Goal: Task Accomplishment & Management: Manage account settings

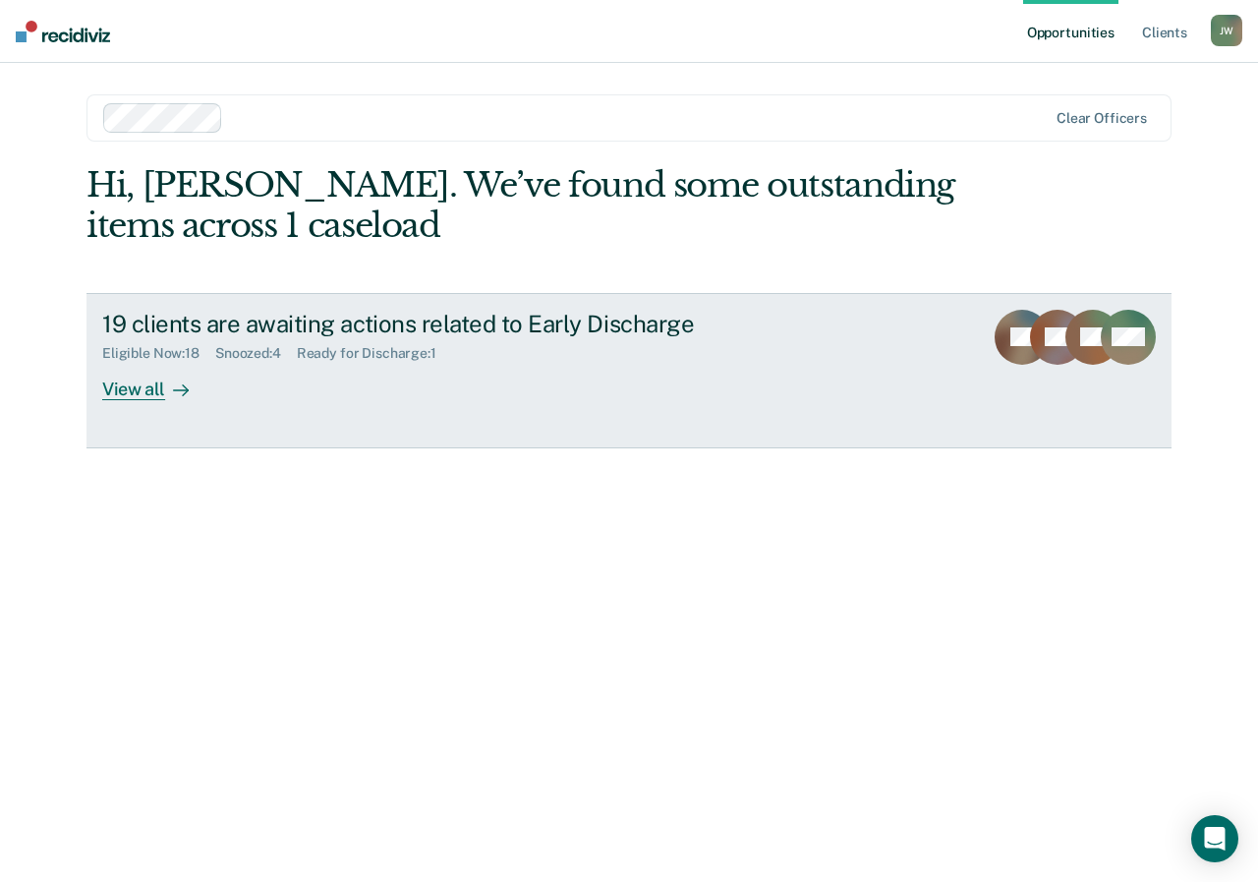
click at [139, 400] on link "19 clients are awaiting actions related to Early Discharge Eligible Now : 18 Sn…" at bounding box center [629, 370] width 1085 height 155
